Goal: Contribute content: Add original content to the website for others to see

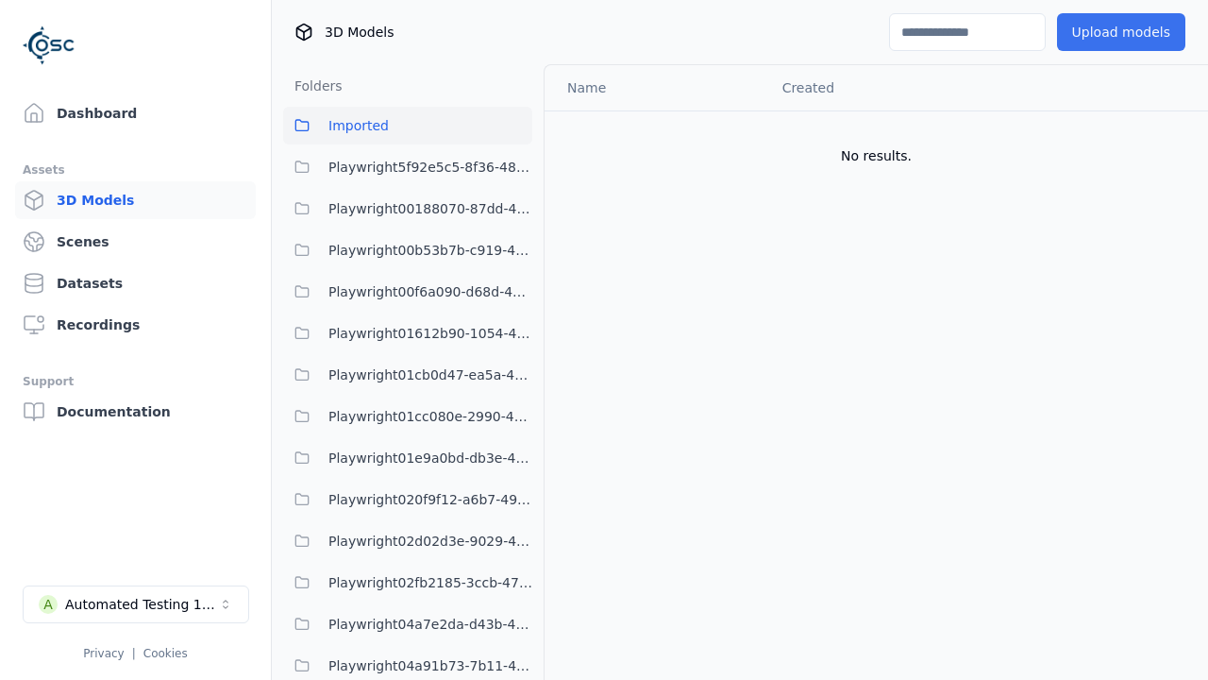
click at [1121, 32] on button "Upload models" at bounding box center [1121, 32] width 128 height 38
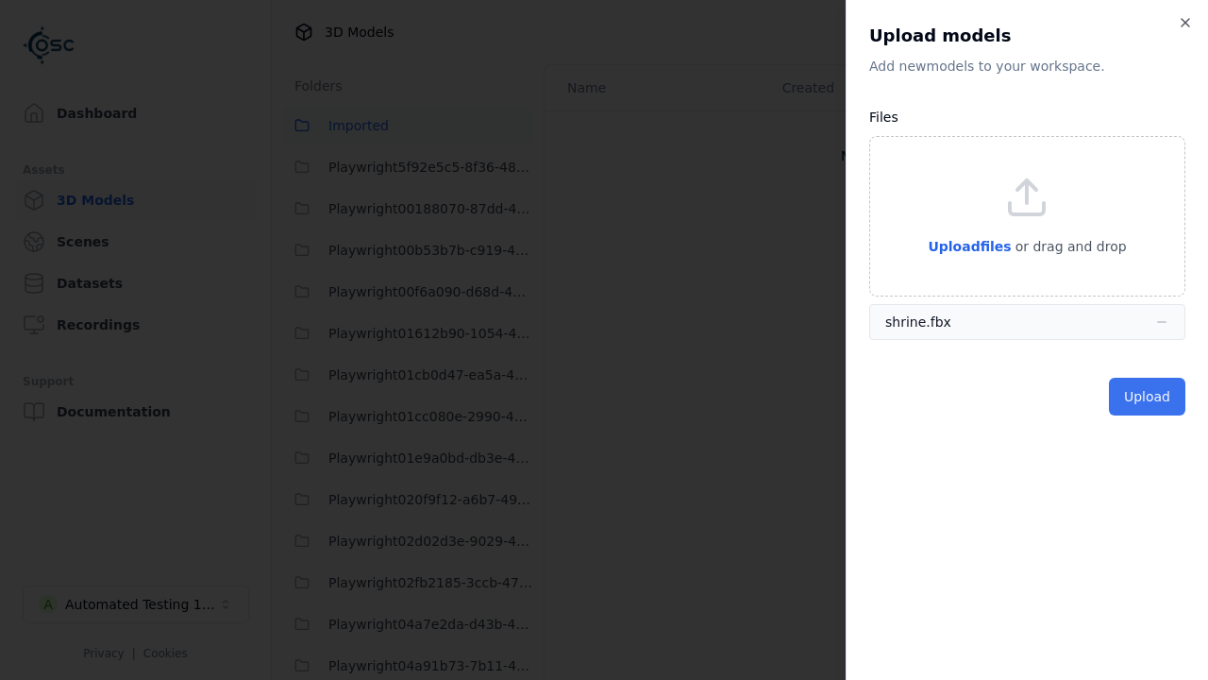
click at [1147, 396] on button "Upload" at bounding box center [1147, 397] width 76 height 38
